Goal: Find specific page/section: Find specific page/section

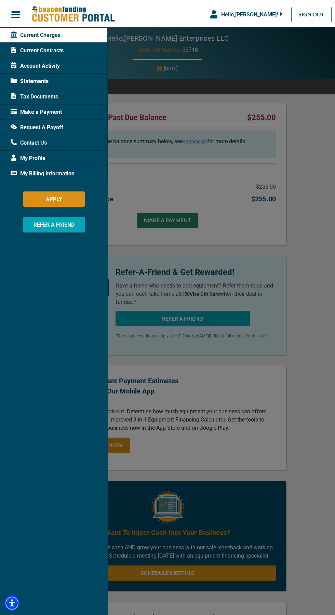
click at [52, 51] on span "Current Contracts" at bounding box center [37, 50] width 53 height 8
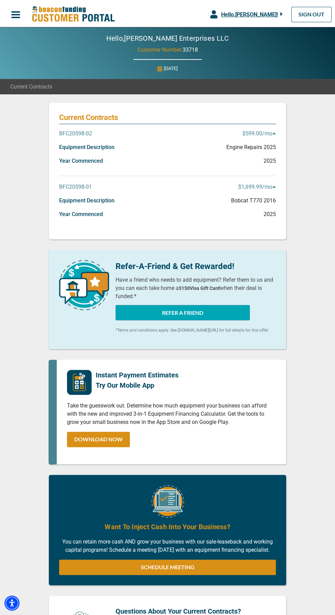
click at [103, 147] on p "Equipment Description" at bounding box center [86, 147] width 55 height 8
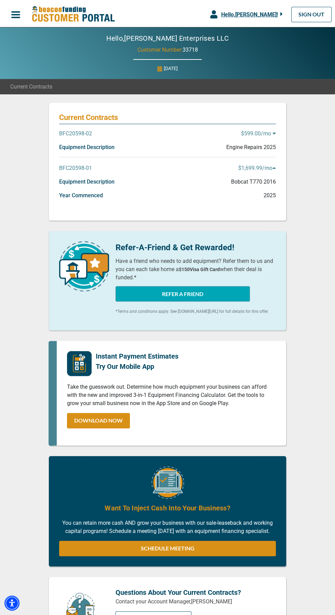
click at [79, 164] on p "BFC20598-01" at bounding box center [75, 168] width 33 height 8
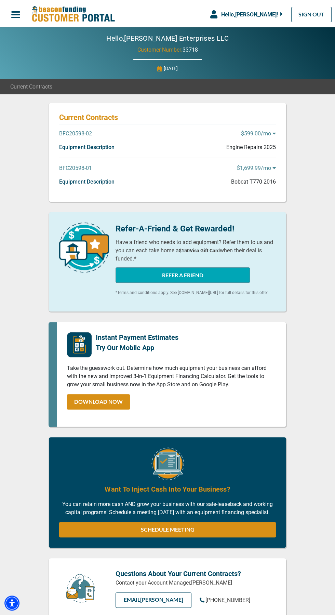
click at [275, 174] on div "BFC20598-01 $1,699.99 /mo" at bounding box center [167, 171] width 217 height 14
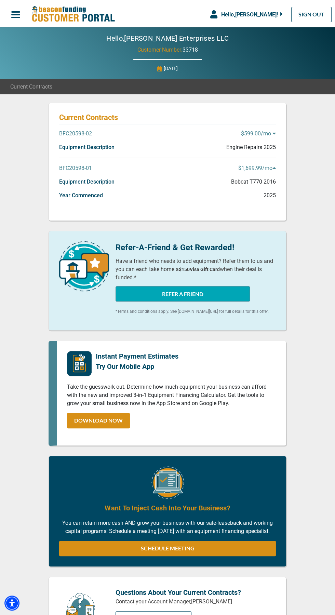
click at [271, 165] on p "$1,699.99 /mo" at bounding box center [257, 168] width 38 height 8
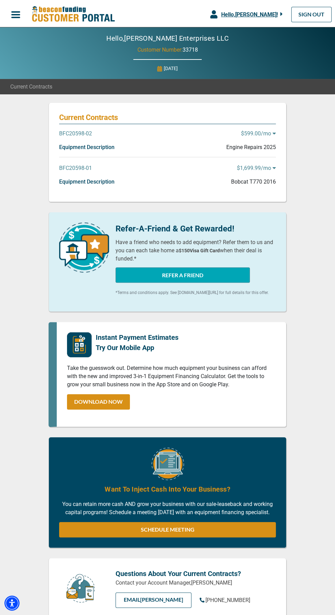
click at [271, 171] on p "$1,699.99 /mo" at bounding box center [256, 168] width 39 height 8
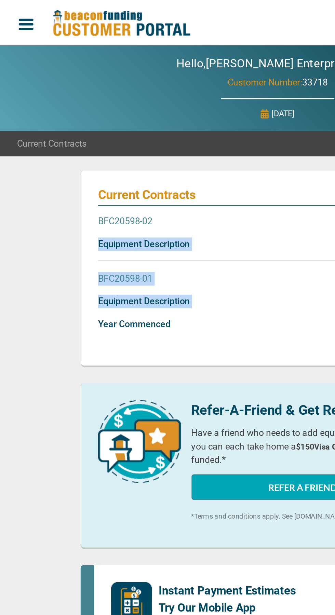
click at [15, 11] on span "button" at bounding box center [16, 15] width 10 height 10
click at [16, 9] on button "button" at bounding box center [15, 15] width 31 height 14
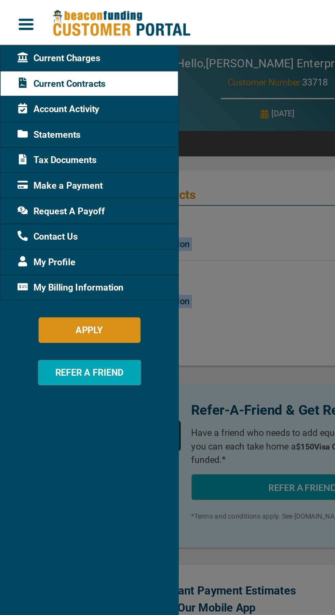
click at [40, 94] on span "Tax Documents" at bounding box center [34, 97] width 47 height 8
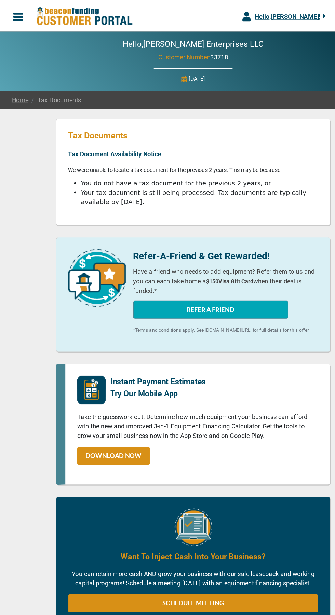
click at [18, 12] on span "button" at bounding box center [16, 15] width 10 height 10
